Goal: Task Accomplishment & Management: Use online tool/utility

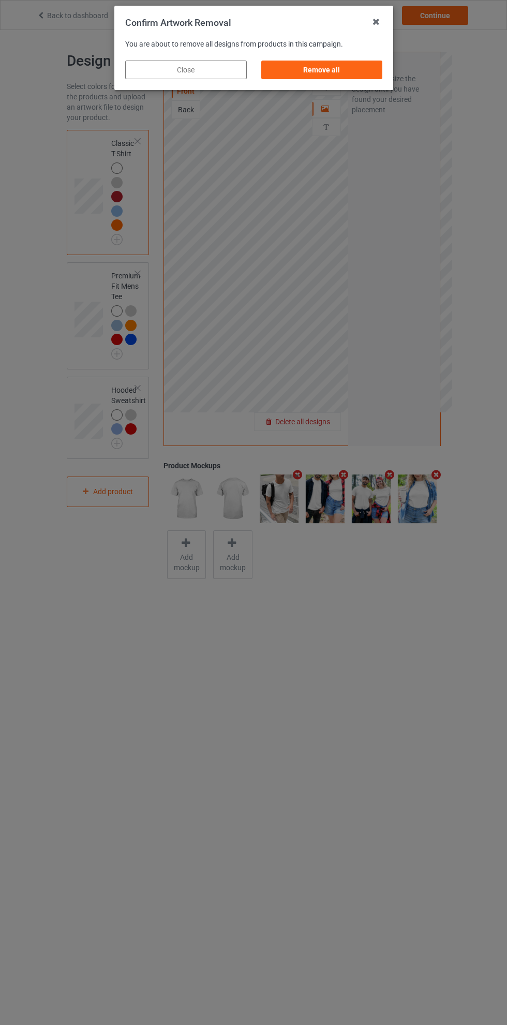
click at [354, 72] on div "Remove all" at bounding box center [322, 70] width 122 height 19
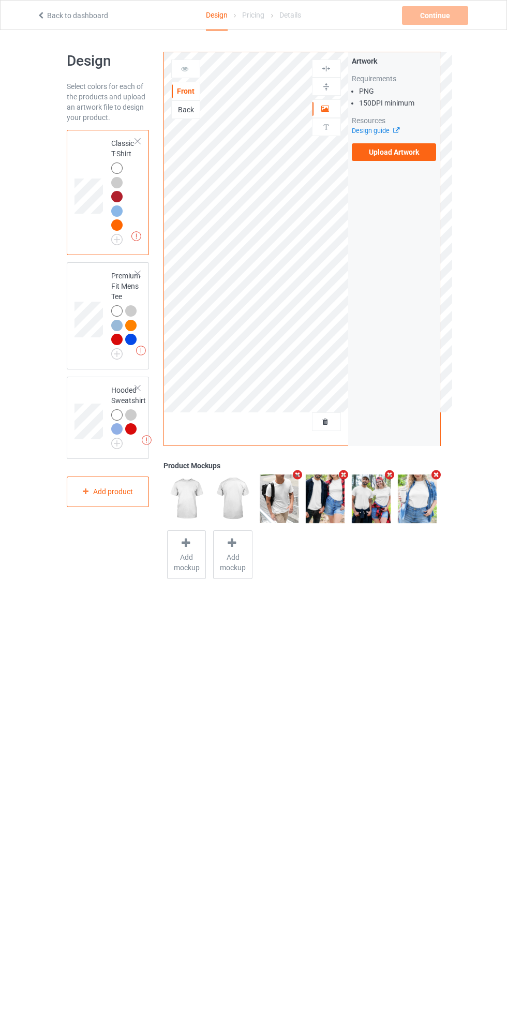
click at [415, 156] on label "Upload Artwork" at bounding box center [394, 152] width 85 height 18
click at [0, 0] on input "Upload Artwork" at bounding box center [0, 0] width 0 height 0
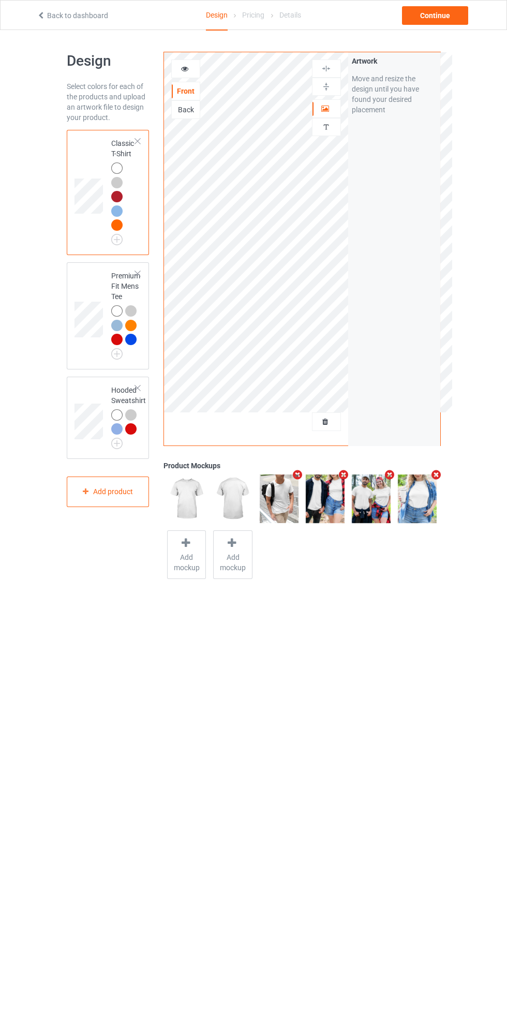
click at [0, 0] on img at bounding box center [0, 0] width 0 height 0
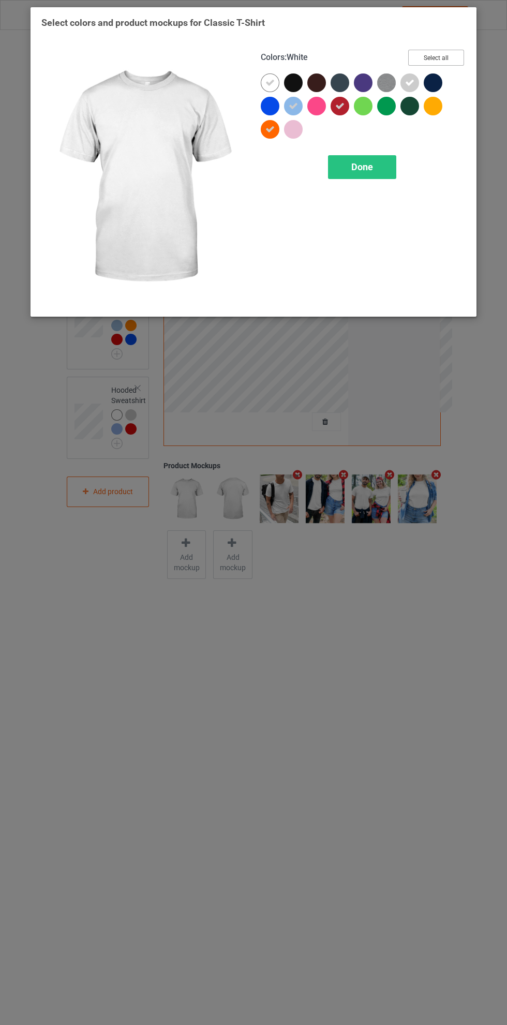
click at [452, 50] on button "Select all" at bounding box center [436, 58] width 56 height 16
click at [384, 166] on div "Done" at bounding box center [362, 167] width 68 height 24
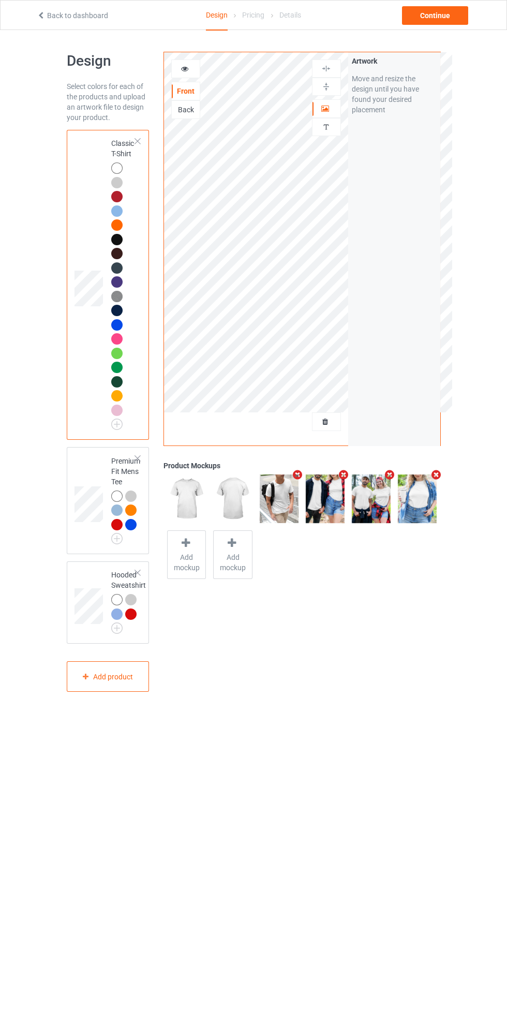
click at [0, 0] on img at bounding box center [0, 0] width 0 height 0
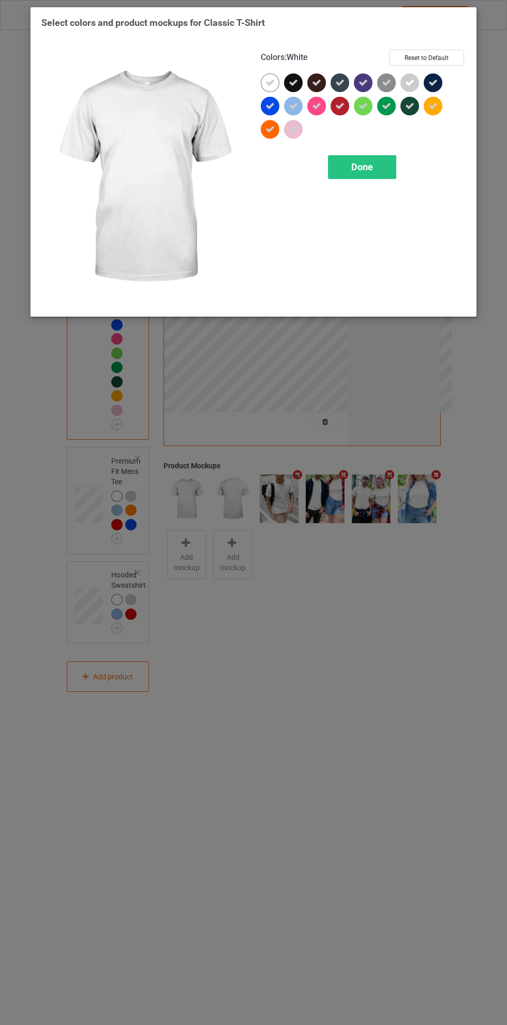
click at [437, 60] on button "Reset to Default" at bounding box center [426, 58] width 75 height 16
click at [374, 168] on div "Done" at bounding box center [362, 167] width 68 height 24
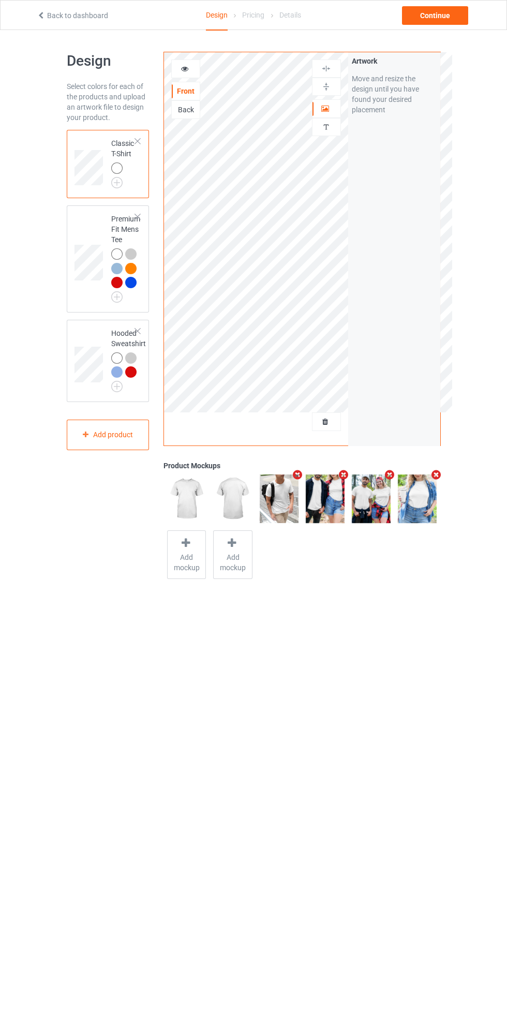
click at [0, 0] on img at bounding box center [0, 0] width 0 height 0
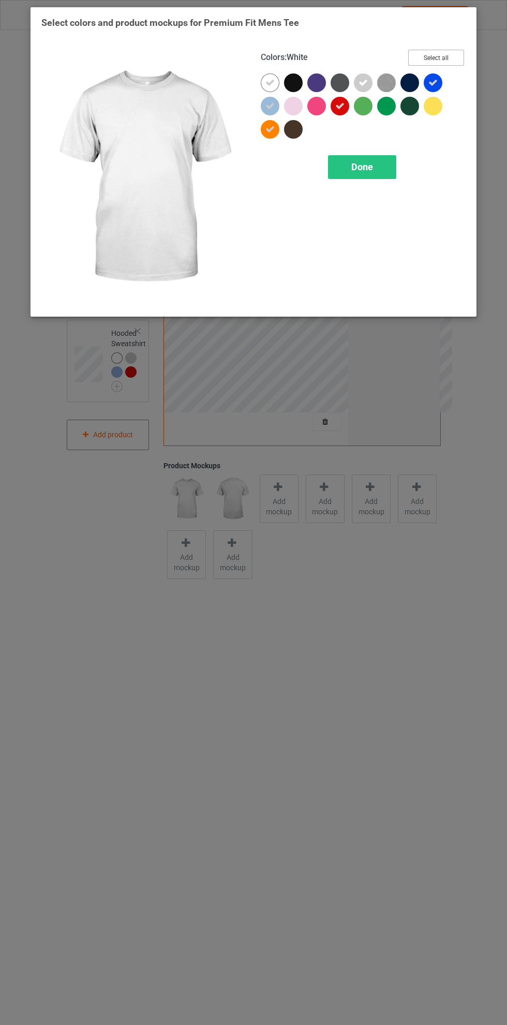
click at [449, 63] on button "Select all" at bounding box center [436, 58] width 56 height 16
click at [444, 56] on button "Reset to Default" at bounding box center [426, 58] width 75 height 16
click at [373, 172] on div "Done" at bounding box center [362, 167] width 68 height 24
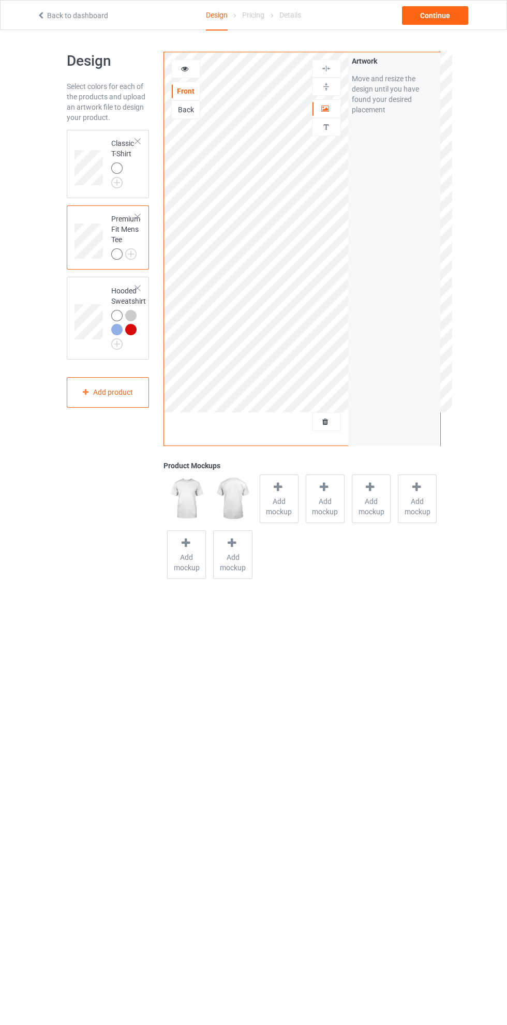
click at [121, 338] on div at bounding box center [118, 331] width 14 height 14
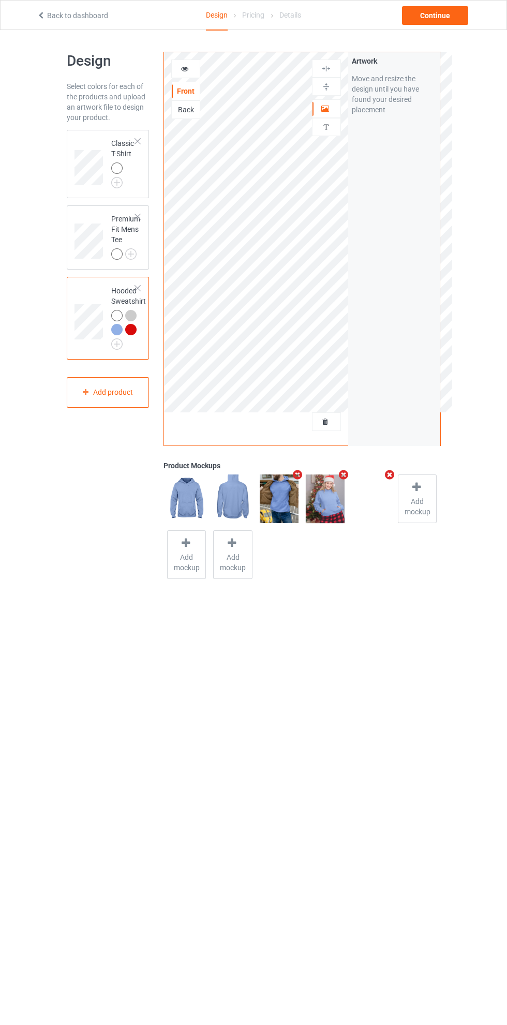
click at [121, 338] on div at bounding box center [118, 331] width 14 height 14
click at [0, 0] on img at bounding box center [0, 0] width 0 height 0
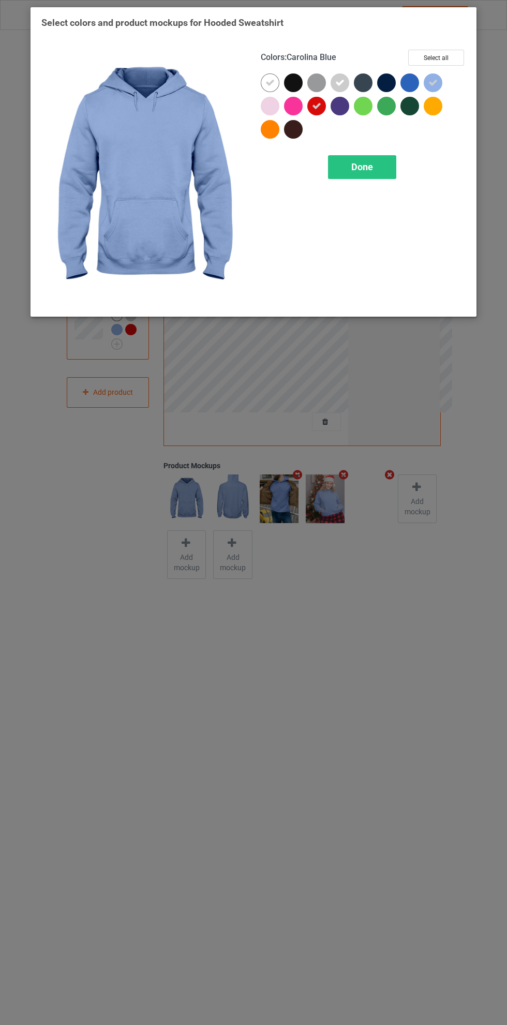
click at [454, 51] on button "Select all" at bounding box center [436, 58] width 56 height 16
click at [442, 57] on button "Reset to Default" at bounding box center [426, 58] width 75 height 16
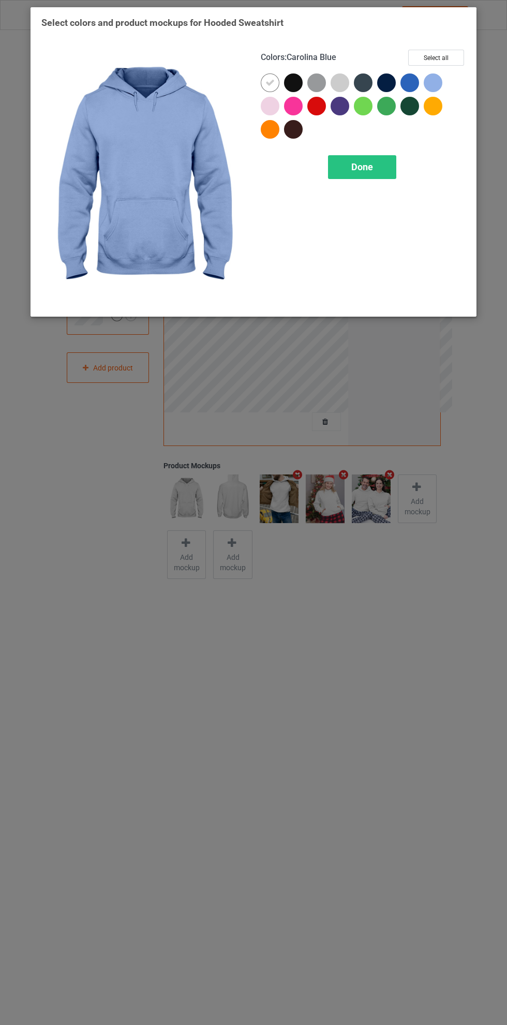
click at [372, 163] on span "Done" at bounding box center [362, 166] width 22 height 11
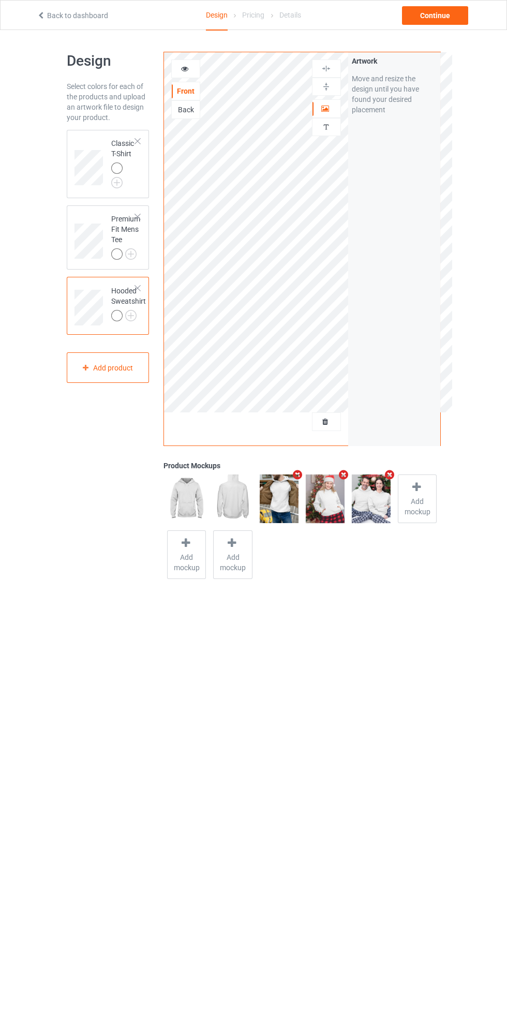
click at [88, 133] on div "Classic T-Shirt" at bounding box center [108, 164] width 83 height 68
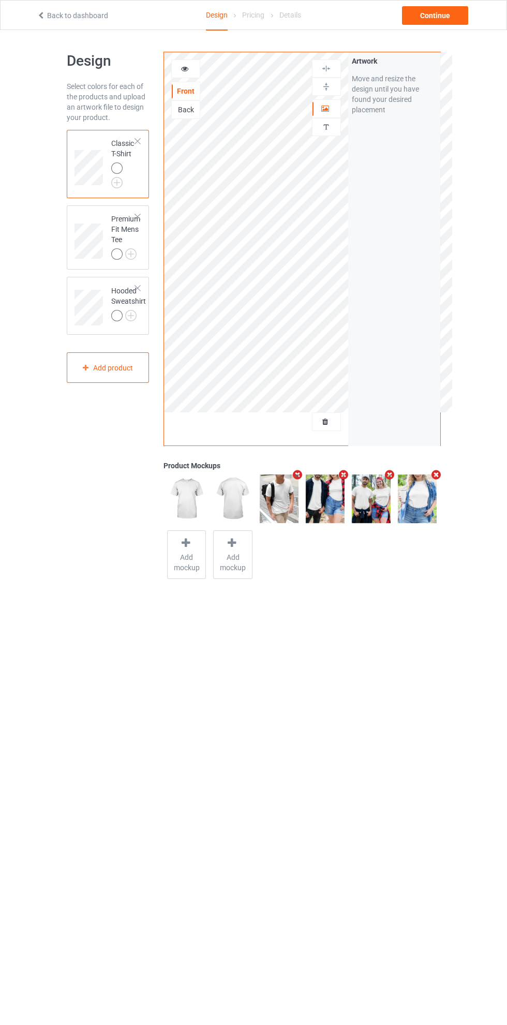
scroll to position [29, 0]
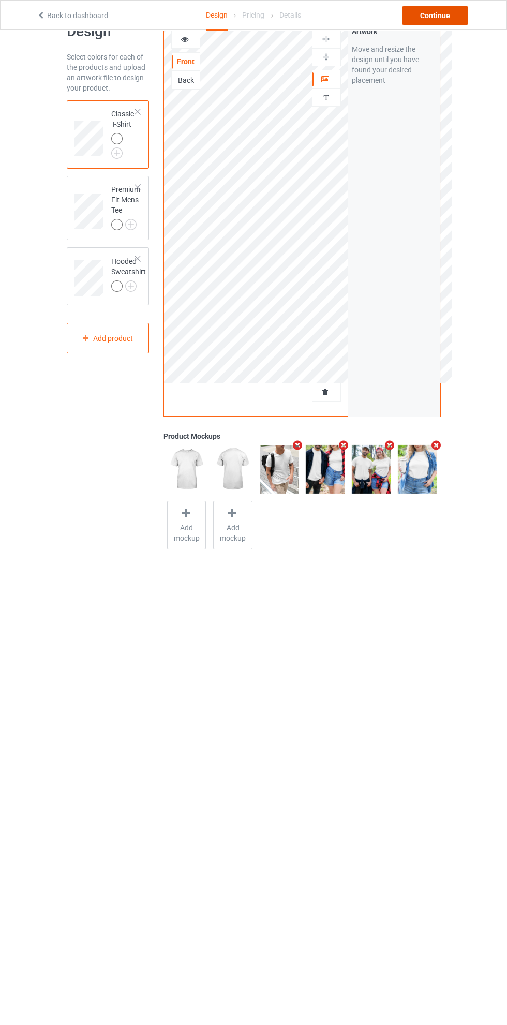
click at [447, 17] on div "Continue" at bounding box center [435, 15] width 66 height 19
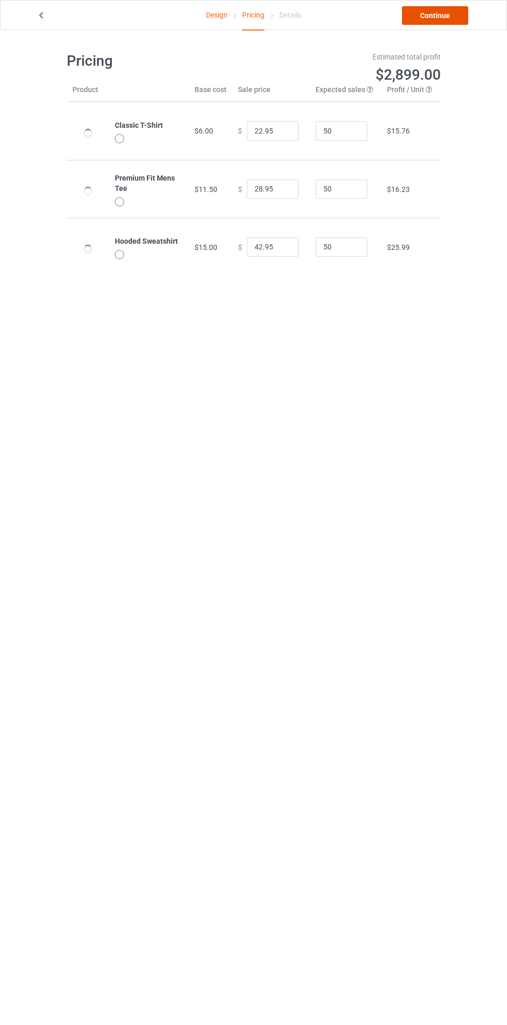
click at [446, 18] on link "Continue" at bounding box center [435, 15] width 66 height 19
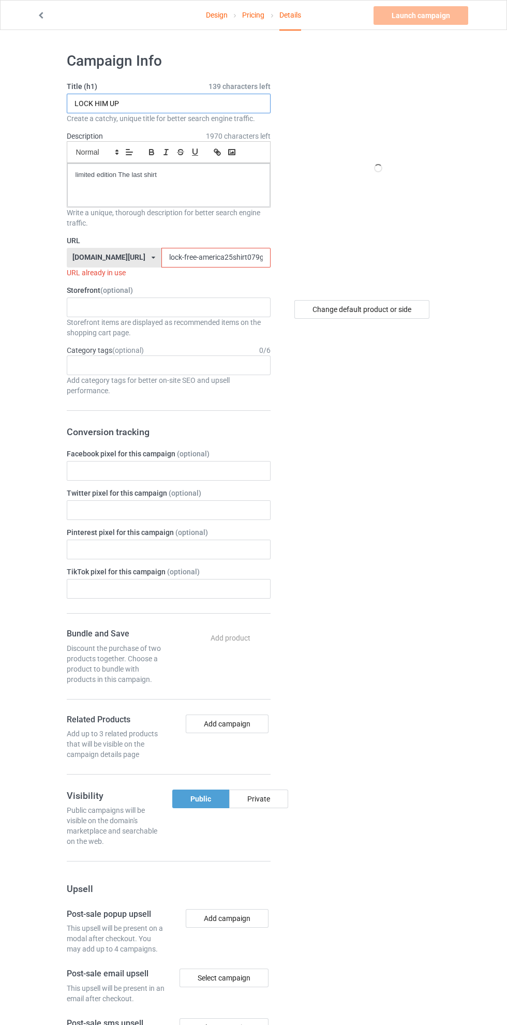
click at [200, 103] on input "LOCK HIM UP" at bounding box center [169, 104] width 204 height 20
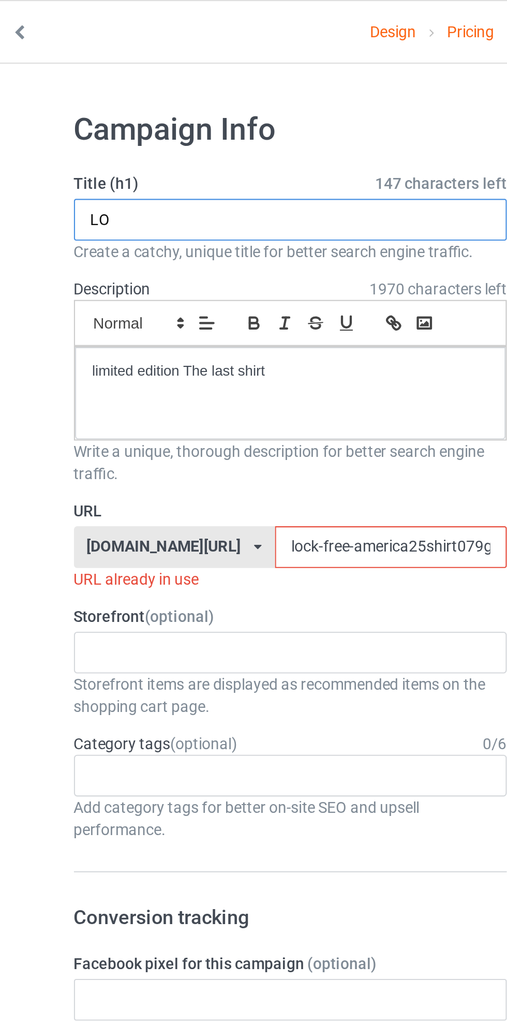
type input "L"
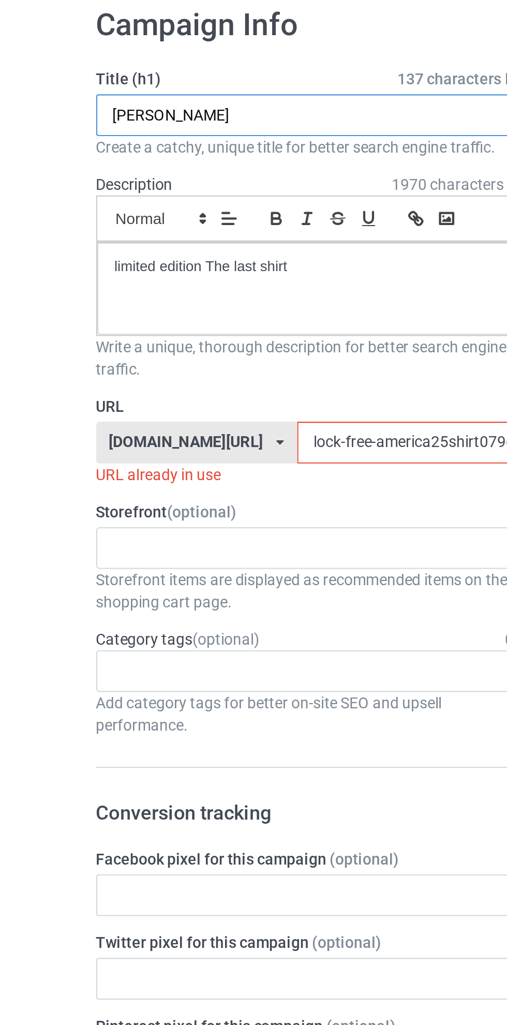
type input "JUSTICE JIMMY"
click at [161, 258] on input "lock-free-america25shirt079g" at bounding box center [215, 258] width 109 height 20
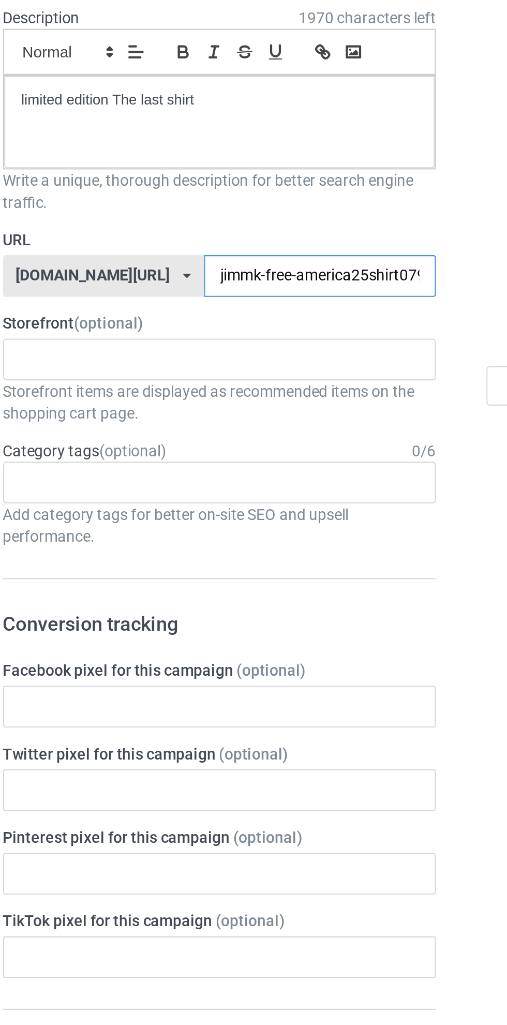
type input "jimmyk-free-america25shirt079g"
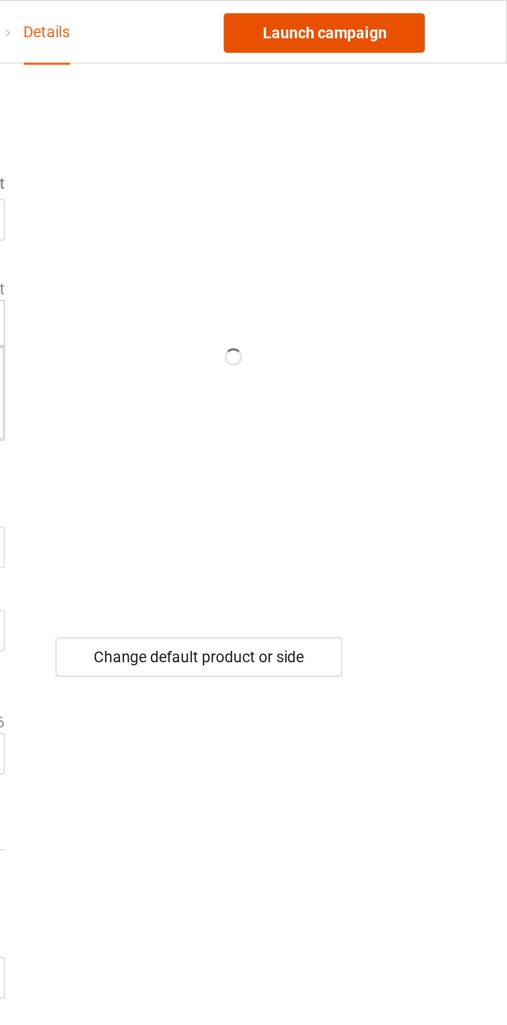
click at [439, 14] on link "Launch campaign" at bounding box center [420, 15] width 95 height 19
